Goal: Task Accomplishment & Management: Complete application form

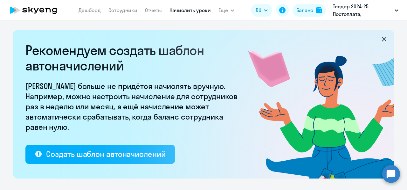
select select "10"
click at [126, 11] on link "Сотрудники" at bounding box center [123, 10] width 29 height 6
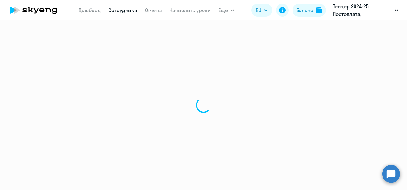
select select "30"
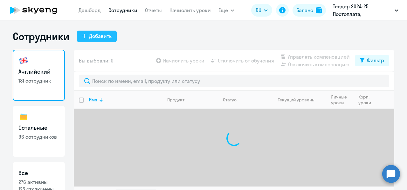
click at [92, 36] on div "Добавить" at bounding box center [100, 36] width 23 height 8
select select "english_adult_not_native_speaker"
select select "3"
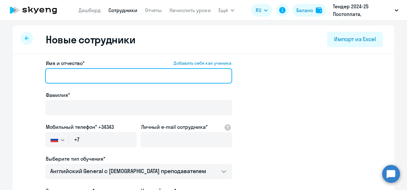
click at [95, 77] on input "Имя и отчество* Добавить себя как ученика" at bounding box center [138, 75] width 187 height 15
paste input "[PERSON_NAME]"
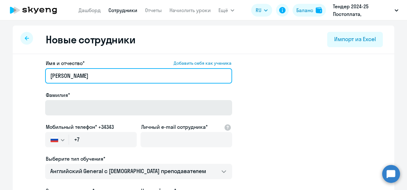
type input "[PERSON_NAME]"
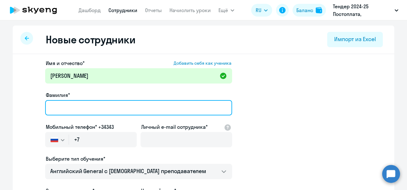
click at [80, 104] on input "Фамилия*" at bounding box center [138, 107] width 187 height 15
paste input "[PERSON_NAME]"
type input "[PERSON_NAME]"
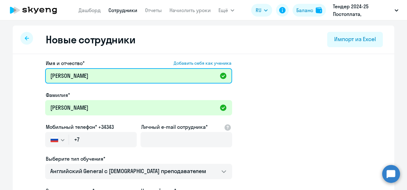
drag, startPoint x: 85, startPoint y: 75, endPoint x: 4, endPoint y: 79, distance: 81.5
click at [4, 79] on ng-component "Новые сотрудники Импорт из Excel Имя и отчество* Добавить себя как ученика [PER…" at bounding box center [203, 179] width 407 height 308
paste input "[PERSON_NAME]"
type input "[PERSON_NAME]"
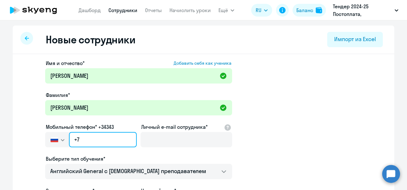
click at [115, 141] on input "+7" at bounding box center [103, 139] width 68 height 15
paste input "[PHONE_NUMBER]"
type input "[PHONE_NUMBER]"
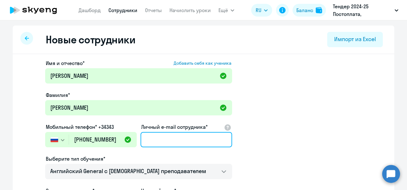
click at [165, 141] on input "Личный e-mail сотрудника*" at bounding box center [187, 139] width 92 height 15
paste input "[EMAIL_ADDRESS][DOMAIN_NAME]"
type input "[EMAIL_ADDRESS][DOMAIN_NAME]"
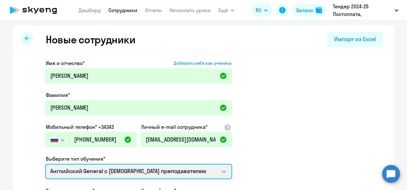
click at [181, 171] on select "Talks 15 минутные разговоры на английском Screening Test Премиум [DEMOGRAPHIC_D…" at bounding box center [138, 171] width 187 height 15
click at [179, 164] on select "Talks 15 минутные разговоры на английском Screening Test Премиум [DEMOGRAPHIC_D…" at bounding box center [138, 171] width 187 height 15
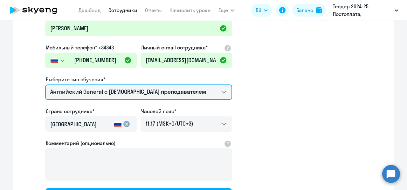
scroll to position [79, 0]
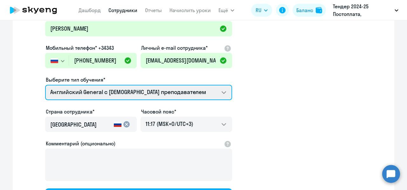
click at [194, 86] on select "Talks 15 минутные разговоры на английском Screening Test Премиум [DEMOGRAPHIC_D…" at bounding box center [138, 92] width 187 height 15
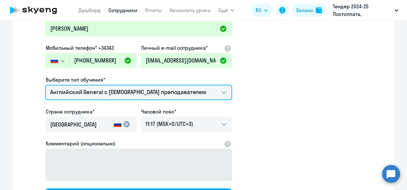
select select "english_adult_native_speaker"
click at [45, 85] on select "Talks 15 минутные разговоры на английском Screening Test Премиум [DEMOGRAPHIC_D…" at bounding box center [138, 92] width 187 height 15
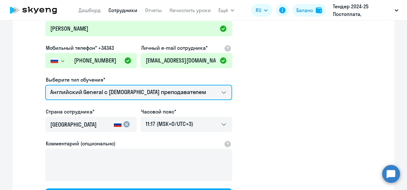
scroll to position [144, 0]
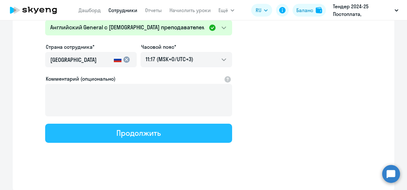
click at [183, 130] on button "Продолжить" at bounding box center [138, 132] width 187 height 19
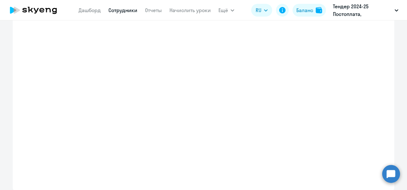
select select "english_adult_native_speaker"
select select "3"
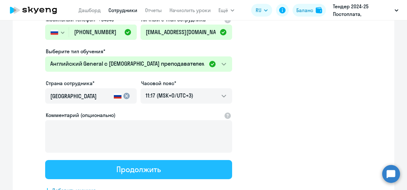
scroll to position [0, 0]
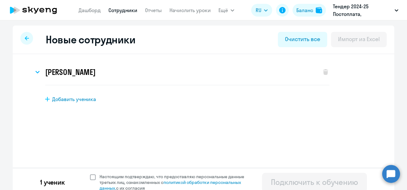
click at [91, 179] on span at bounding box center [93, 177] width 6 height 6
click at [90, 173] on input "Настоящим подтверждаю, что предоставляю персональные данные третьих лиц, ознако…" at bounding box center [90, 173] width 0 height 0
checkbox input "true"
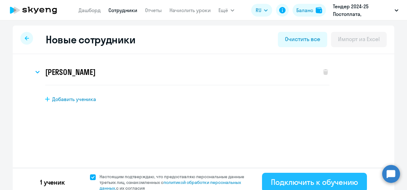
click at [277, 183] on div "Подключить к обучению" at bounding box center [314, 182] width 87 height 10
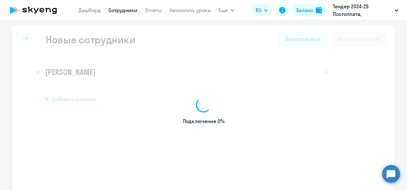
select select "english_adult_not_native_speaker"
select select "3"
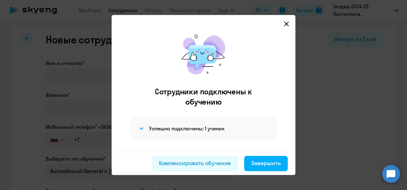
click at [291, 24] on svg-icon at bounding box center [287, 24] width 8 height 8
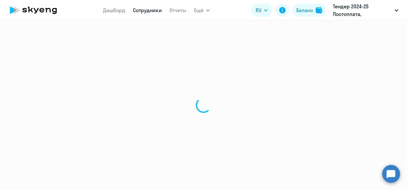
select select "30"
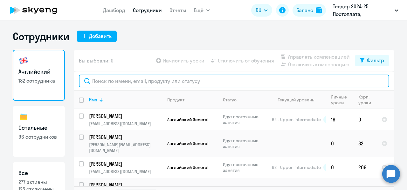
click at [116, 75] on input "text" at bounding box center [234, 80] width 311 height 13
paste input "[EMAIL_ADDRESS][DOMAIN_NAME]"
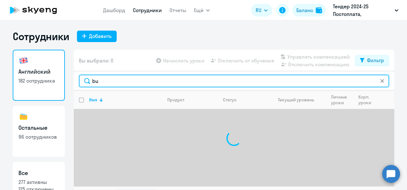
type input "b"
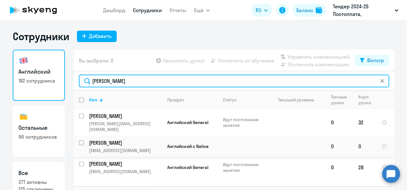
type input "[PERSON_NAME]"
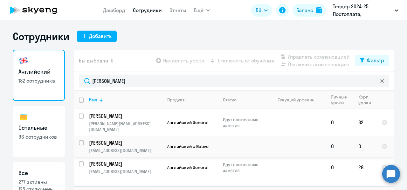
click at [115, 147] on p "[EMAIL_ADDRESS][DOMAIN_NAME]" at bounding box center [125, 150] width 73 height 6
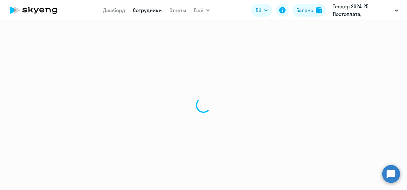
select select "english"
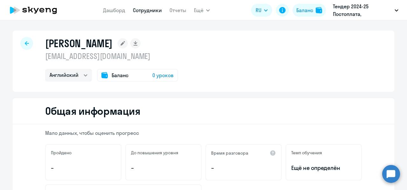
click at [158, 75] on span "0 уроков" at bounding box center [162, 75] width 21 height 8
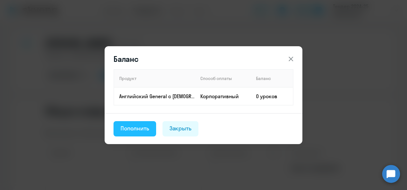
click at [139, 135] on button "Пополнить" at bounding box center [135, 128] width 43 height 15
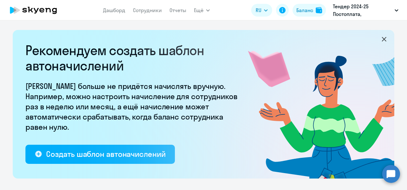
select select "10"
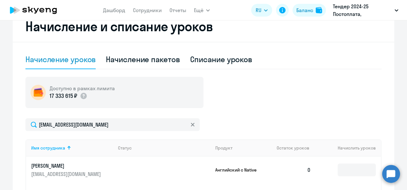
scroll to position [192, 0]
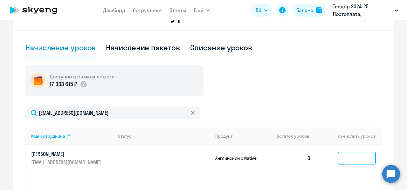
click at [350, 158] on input at bounding box center [357, 157] width 38 height 13
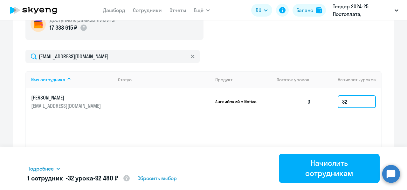
scroll to position [249, 0]
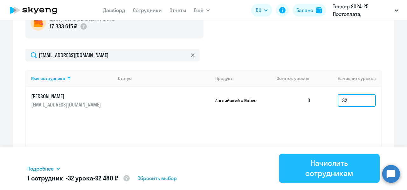
type input "32"
click at [343, 164] on div "Начислить сотрудникам" at bounding box center [329, 168] width 83 height 20
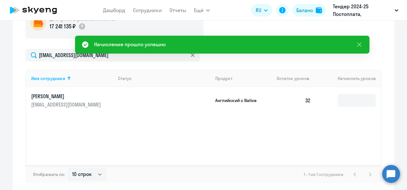
click at [150, 99] on td at bounding box center [161, 100] width 97 height 27
click at [34, 96] on p "[PERSON_NAME]" at bounding box center [66, 96] width 71 height 7
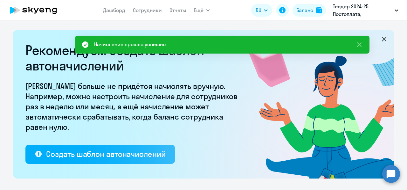
select select "english"
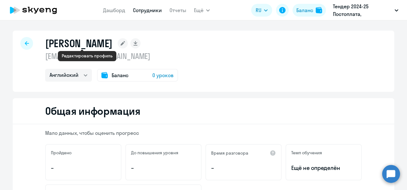
click at [118, 45] on rect at bounding box center [123, 43] width 10 height 10
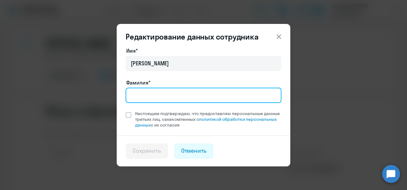
click at [139, 93] on input "Фамилия*" at bounding box center [204, 95] width 156 height 15
paste input "[PERSON_NAME]"
type input "[PERSON_NAME]"
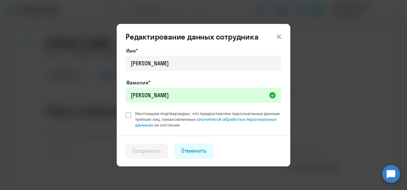
click at [124, 117] on div "Имя* [PERSON_NAME]* [PERSON_NAME] Настоящим подтверждаю, что предоставляю персо…" at bounding box center [204, 91] width 174 height 88
click at [129, 115] on span at bounding box center [129, 115] width 6 height 6
click at [126, 110] on input "Настоящим подтверждаю, что предоставляю персональные данные третьих лиц, ознако…" at bounding box center [125, 110] width 0 height 0
checkbox input "true"
click at [150, 153] on div "Сохранить" at bounding box center [147, 150] width 28 height 8
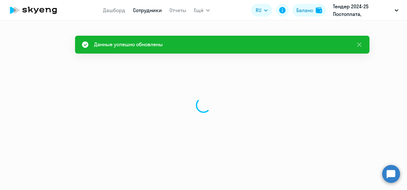
select select "english"
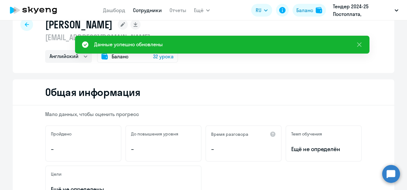
scroll to position [19, 0]
